Goal: Check status: Check status

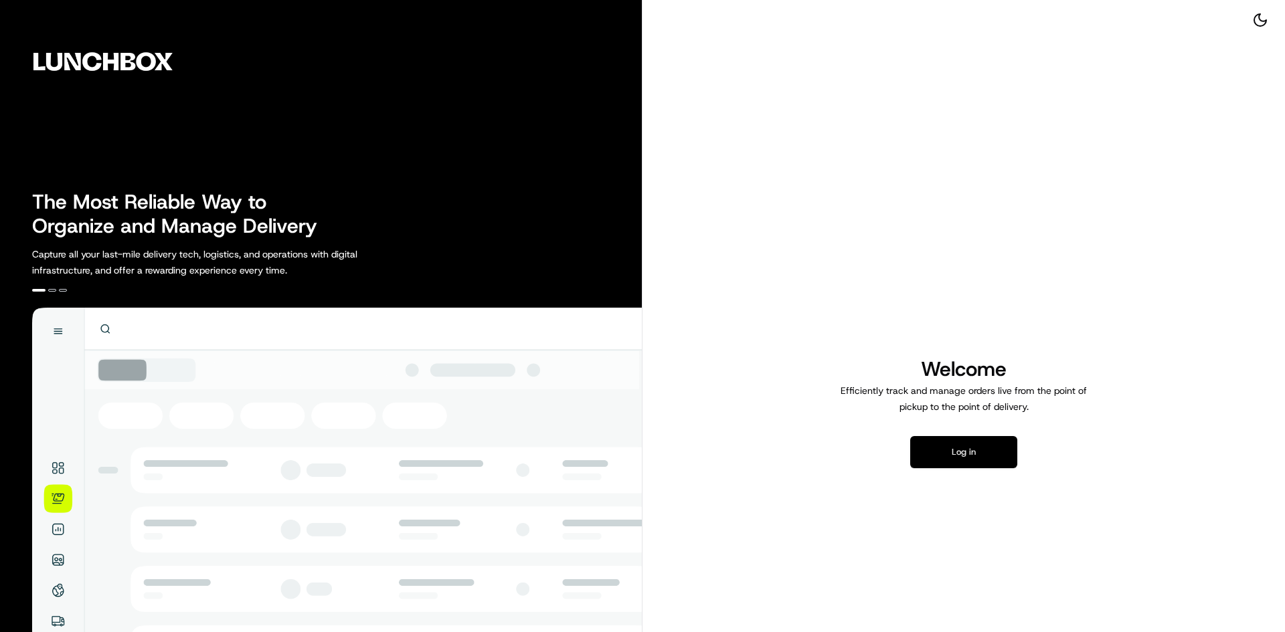
click at [986, 462] on button "Log in" at bounding box center [963, 452] width 107 height 32
